Goal: Task Accomplishment & Management: Use online tool/utility

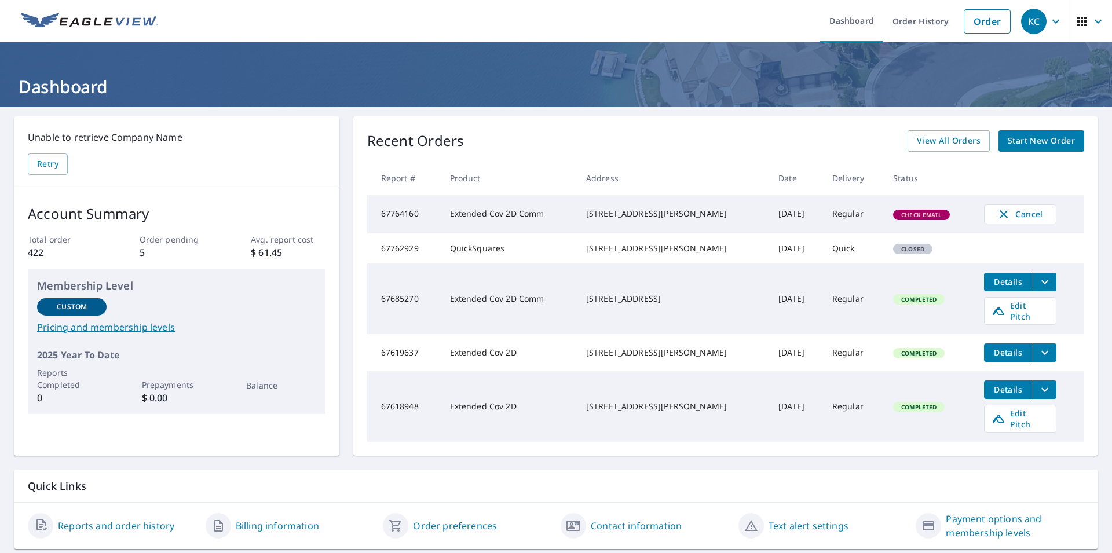
click at [907, 215] on span "Check Email" at bounding box center [921, 215] width 54 height 8
click at [932, 142] on span "View All Orders" at bounding box center [949, 141] width 64 height 14
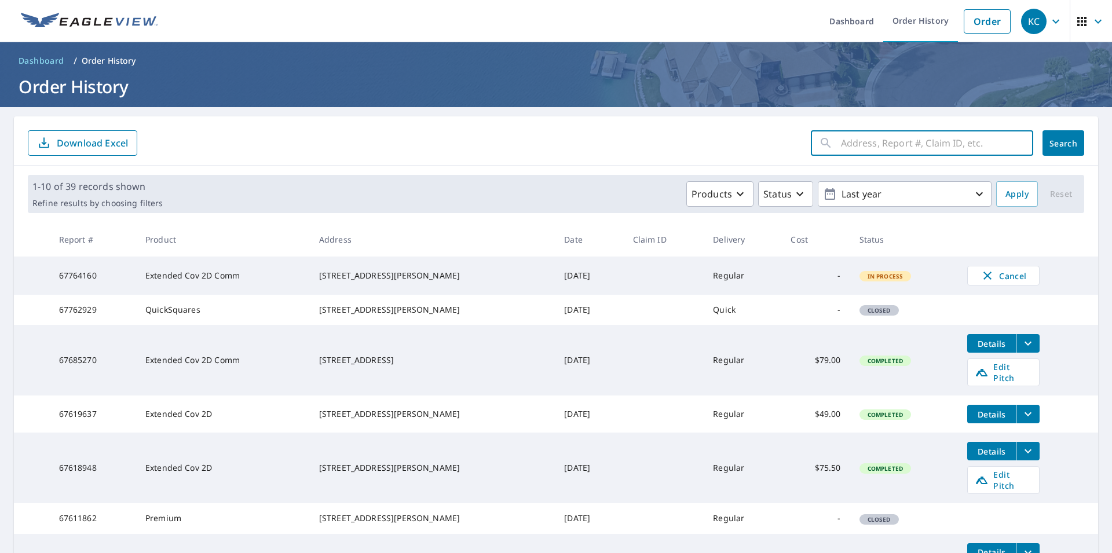
click at [872, 143] on input "text" at bounding box center [937, 143] width 192 height 32
type input "3122"
click at [1052, 145] on span "Search" at bounding box center [1063, 143] width 23 height 11
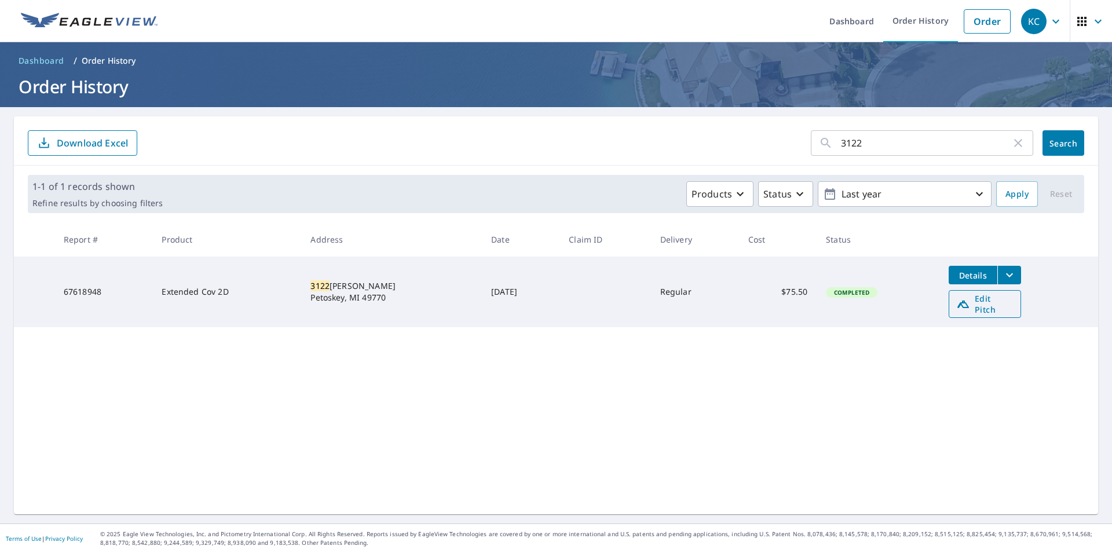
click at [986, 299] on span "Edit Pitch" at bounding box center [984, 304] width 57 height 22
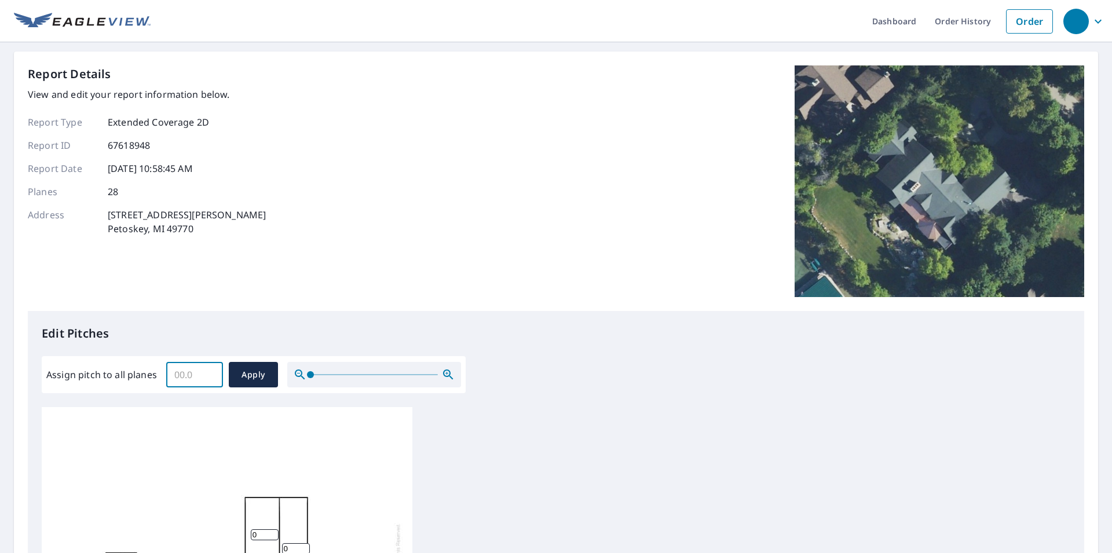
click at [175, 374] on input "Assign pitch to all planes" at bounding box center [194, 374] width 57 height 32
type input "8"
click at [241, 372] on span "Apply" at bounding box center [253, 375] width 31 height 14
type input "8"
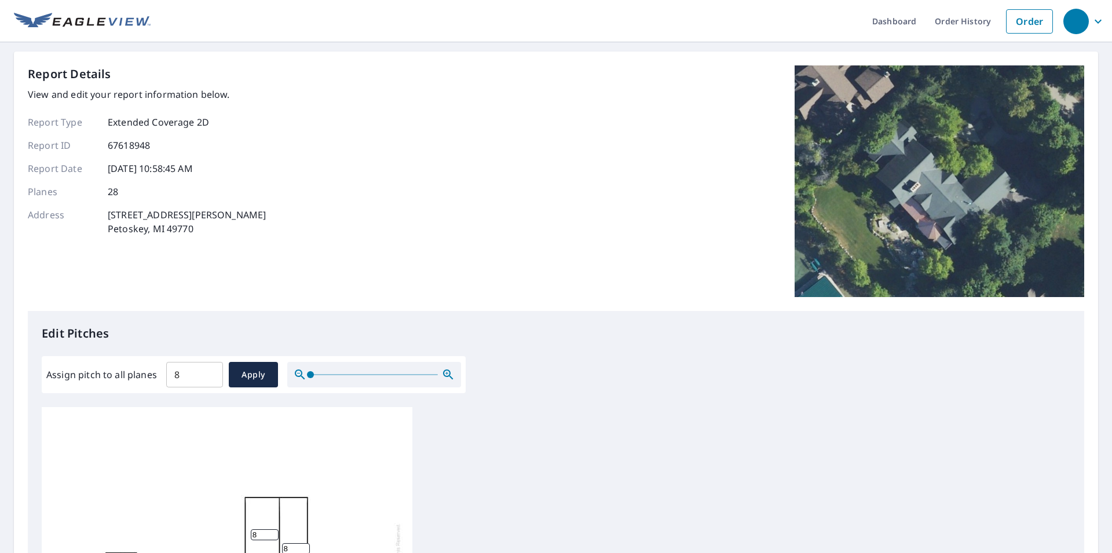
type input "8"
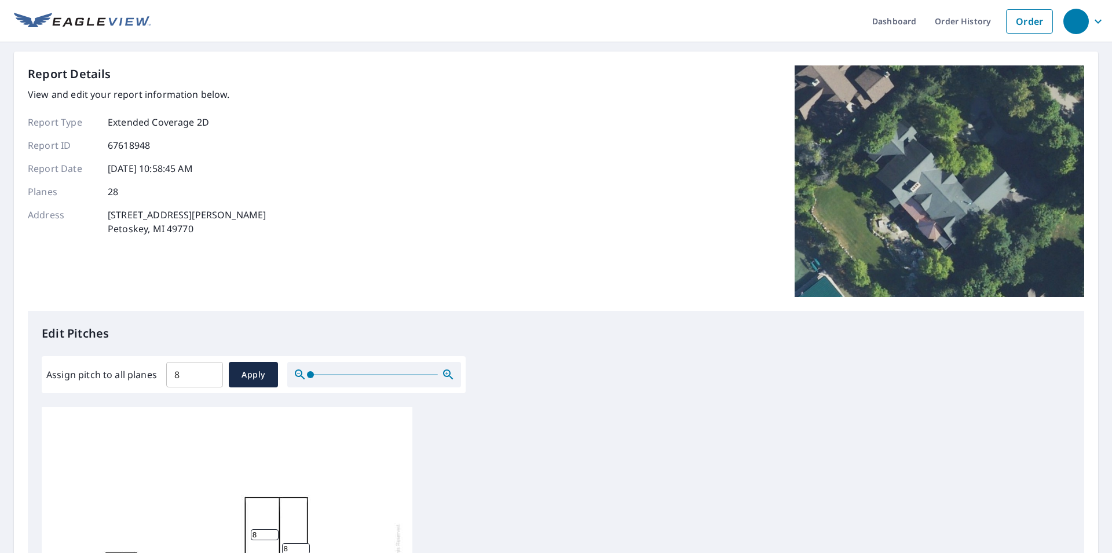
type input "8"
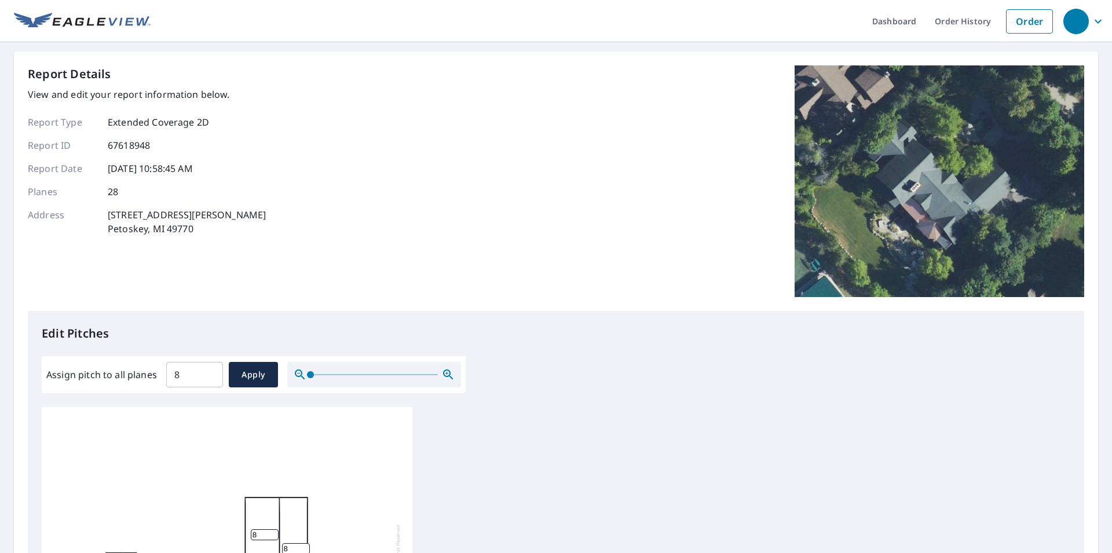
type input "8"
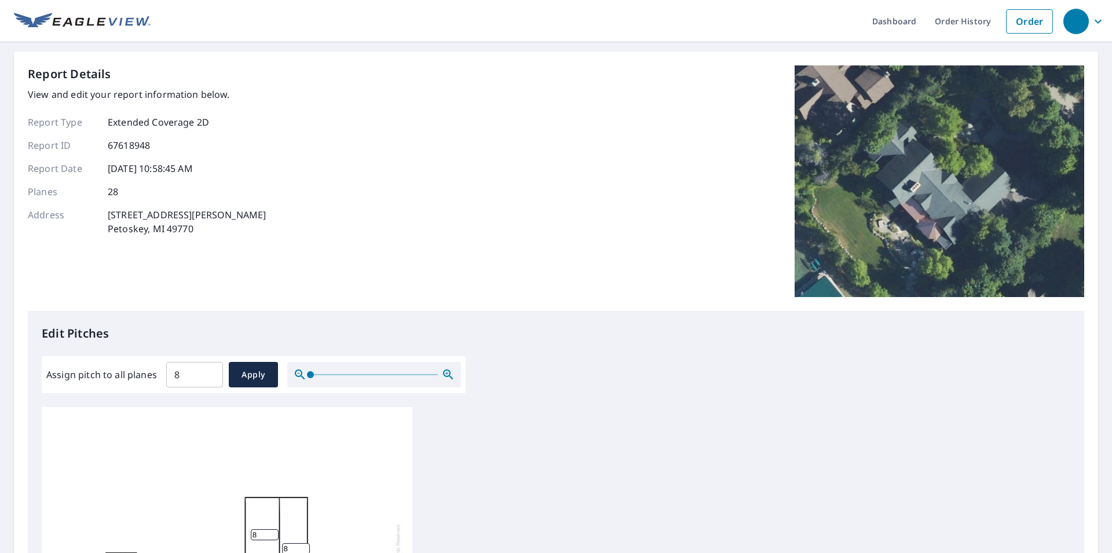
type input "8"
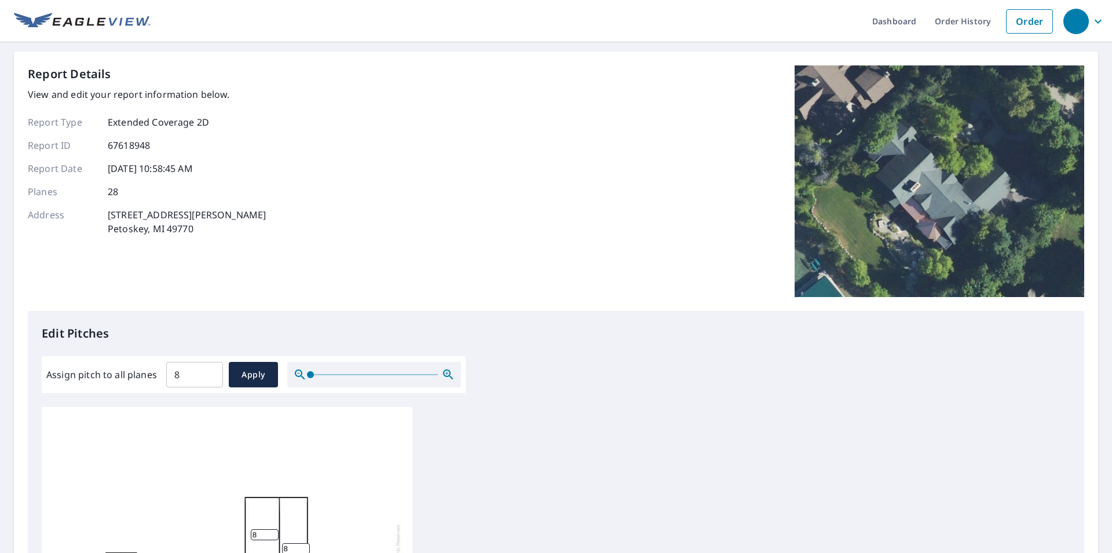
type input "8"
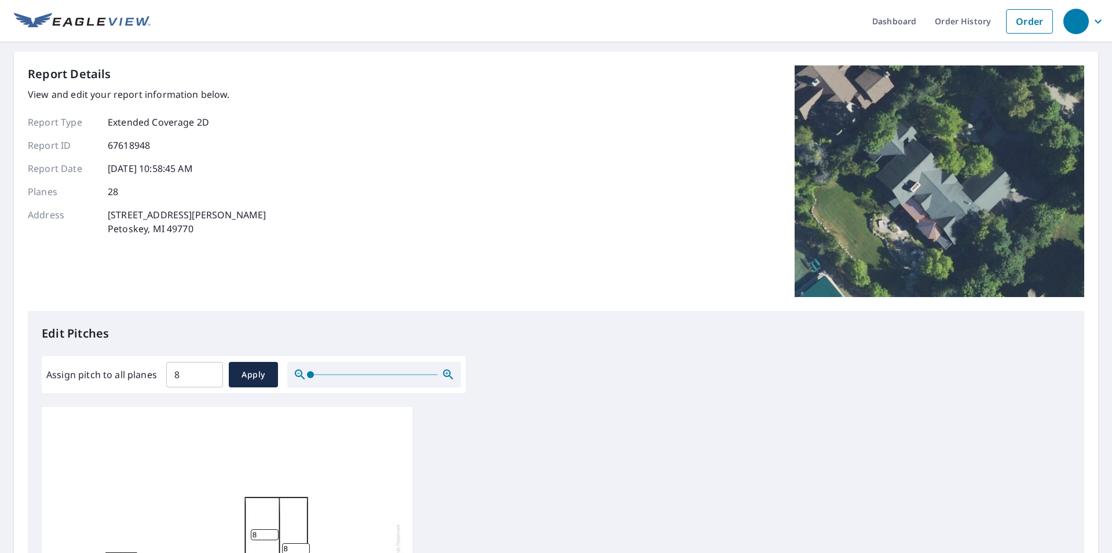
type input "8"
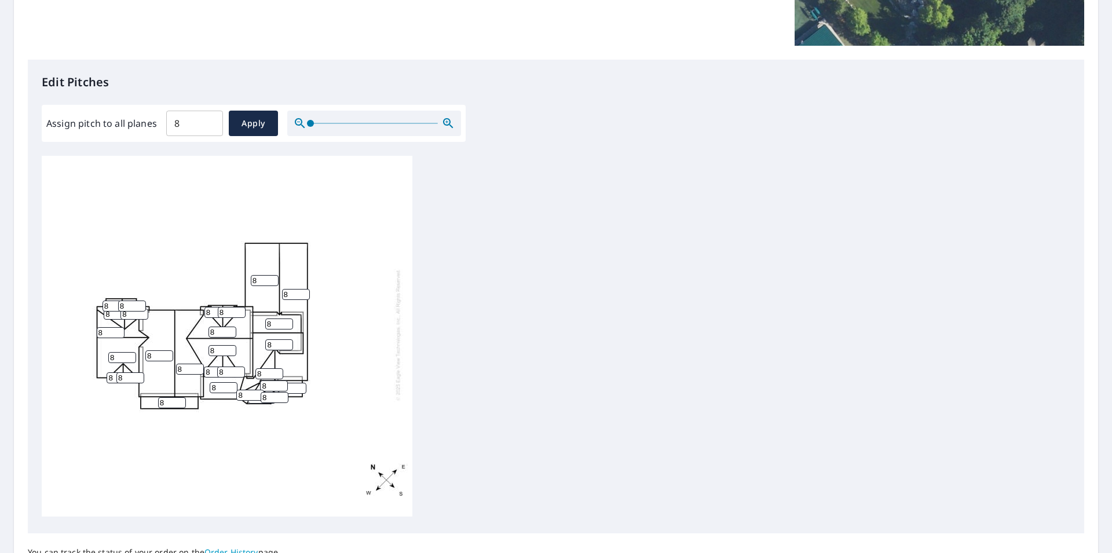
scroll to position [364, 0]
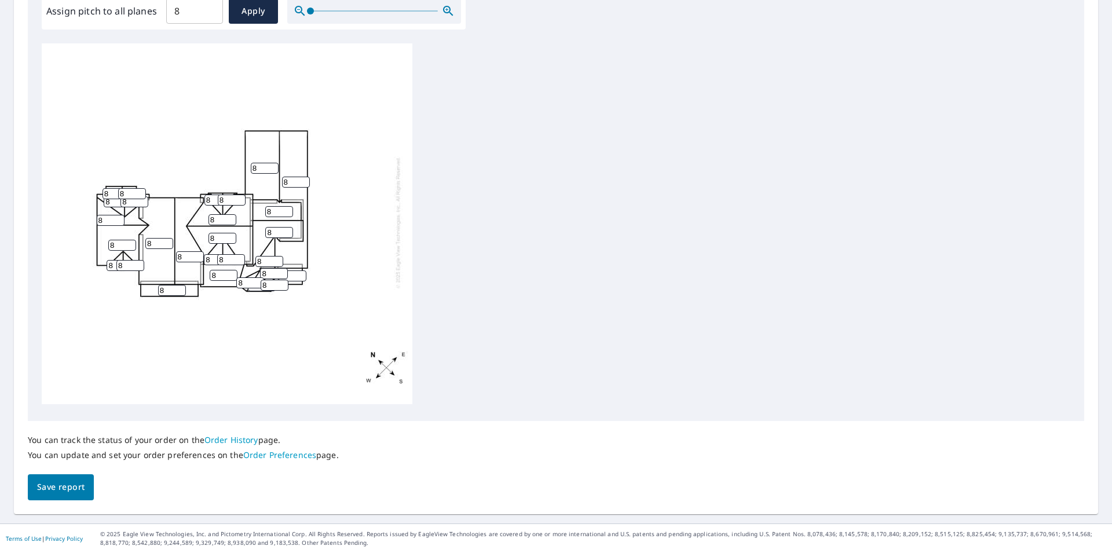
click at [59, 486] on span "Save report" at bounding box center [60, 487] width 47 height 14
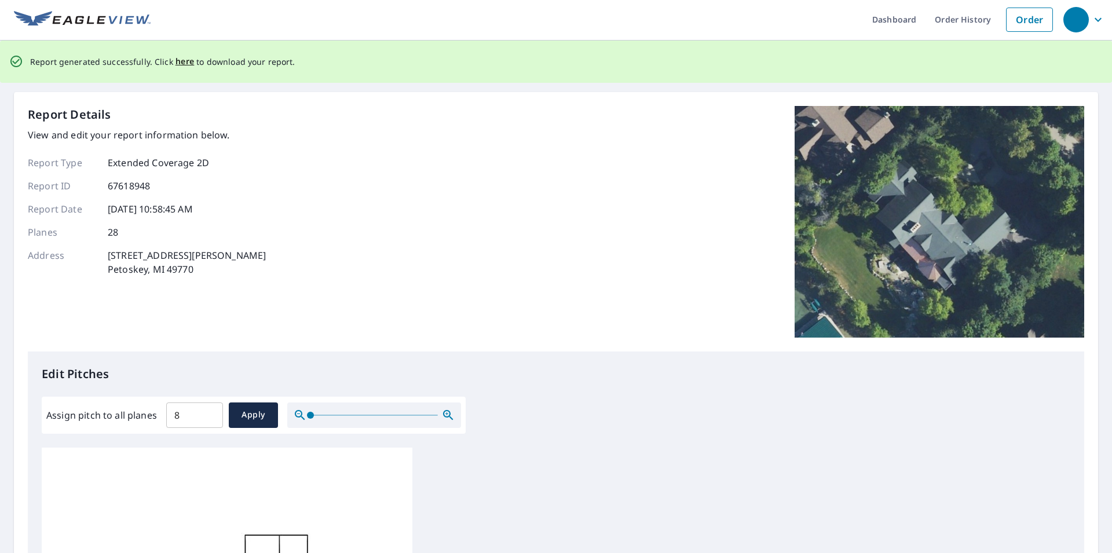
scroll to position [0, 0]
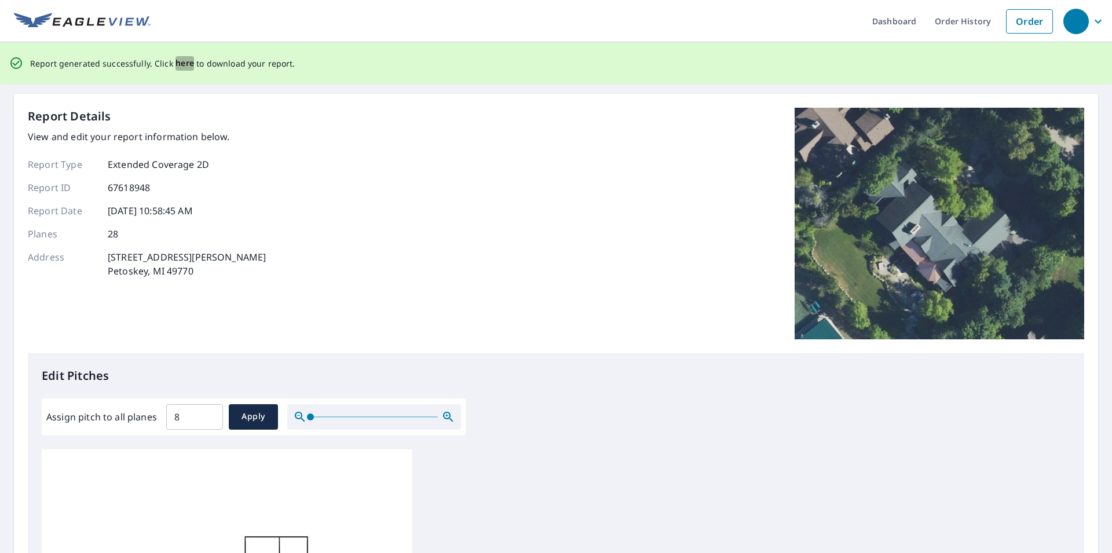
click at [177, 67] on span "here" at bounding box center [184, 63] width 19 height 14
